Goal: Task Accomplishment & Management: Manage account settings

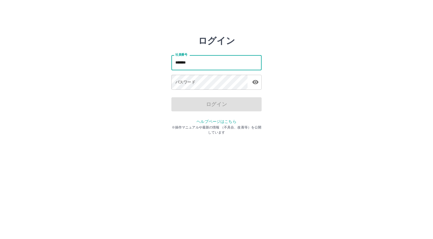
type input "*******"
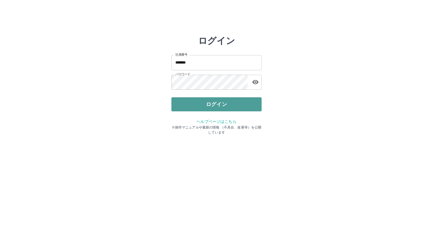
click at [212, 99] on button "ログイン" at bounding box center [216, 104] width 90 height 14
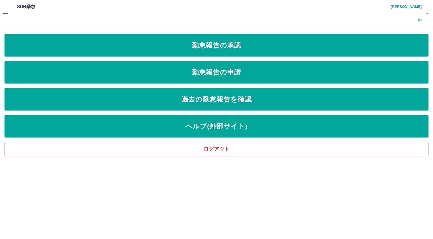
click at [3, 10] on icon "button" at bounding box center [5, 13] width 7 height 7
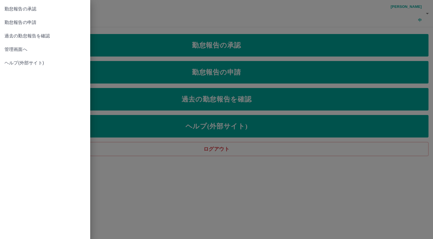
click at [17, 48] on span "管理画面へ" at bounding box center [45, 49] width 81 height 7
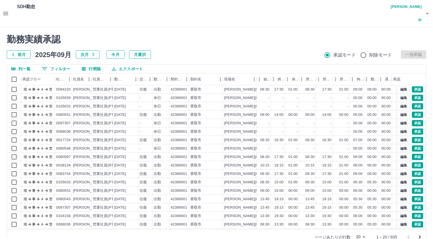
click at [360, 222] on body "SDH勤怠 [PERSON_NAME]中 勤務実績承認 前月 [DATE] 次月 今月 月選択 承認モード 削除モード 一括承認 列一覧 0 フィルター 行間…" at bounding box center [216, 126] width 433 height 252
click at [361, 218] on li "500" at bounding box center [360, 217] width 19 height 10
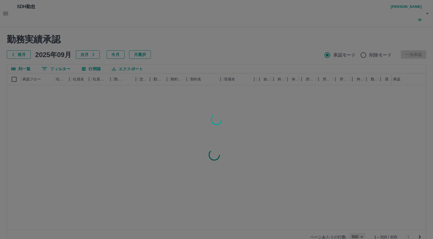
type input "***"
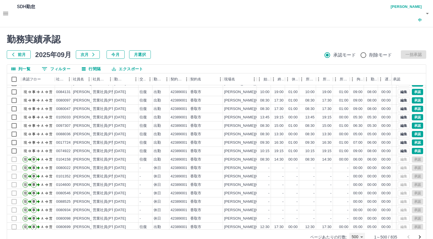
scroll to position [1409, 0]
click at [412, 157] on button "承認" at bounding box center [417, 160] width 11 height 6
click at [412, 148] on button "承認" at bounding box center [417, 151] width 11 height 6
click at [412, 140] on button "承認" at bounding box center [417, 143] width 11 height 6
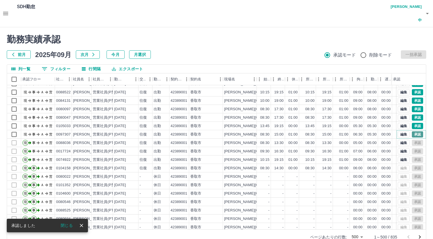
click at [412, 132] on button "承認" at bounding box center [417, 135] width 11 height 6
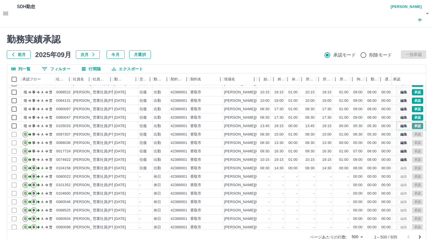
click at [412, 123] on button "承認" at bounding box center [417, 126] width 11 height 6
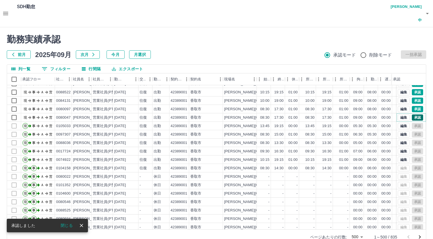
click at [412, 115] on button "承認" at bounding box center [417, 118] width 11 height 6
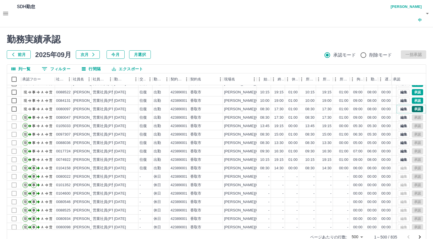
click at [412, 106] on button "承認" at bounding box center [417, 109] width 11 height 6
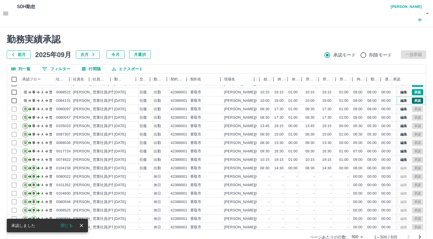
click at [412, 98] on button "承認" at bounding box center [417, 101] width 11 height 6
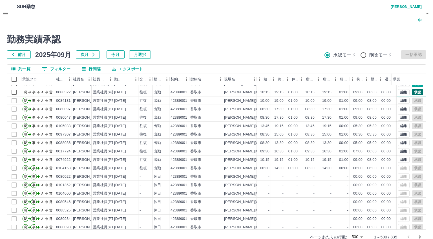
click at [412, 89] on button "承認" at bounding box center [417, 92] width 11 height 6
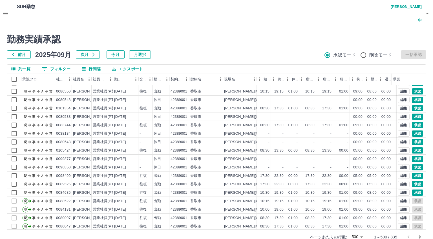
scroll to position [1268, 0]
